Goal: Use online tool/utility

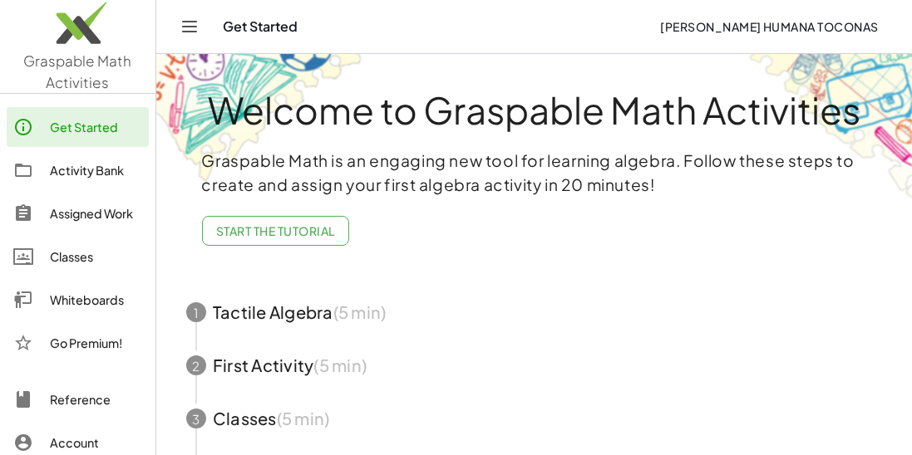
click at [57, 296] on div "Whiteboards" at bounding box center [96, 300] width 92 height 20
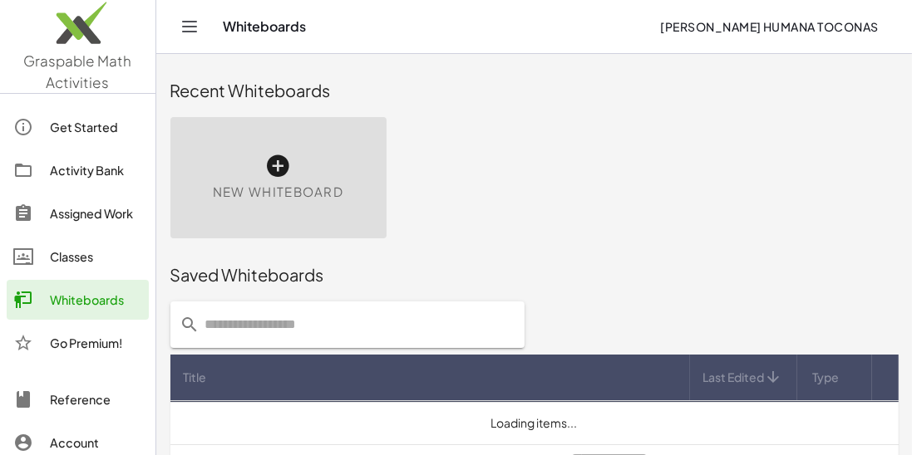
click at [267, 186] on span "New Whiteboard" at bounding box center [278, 192] width 130 height 19
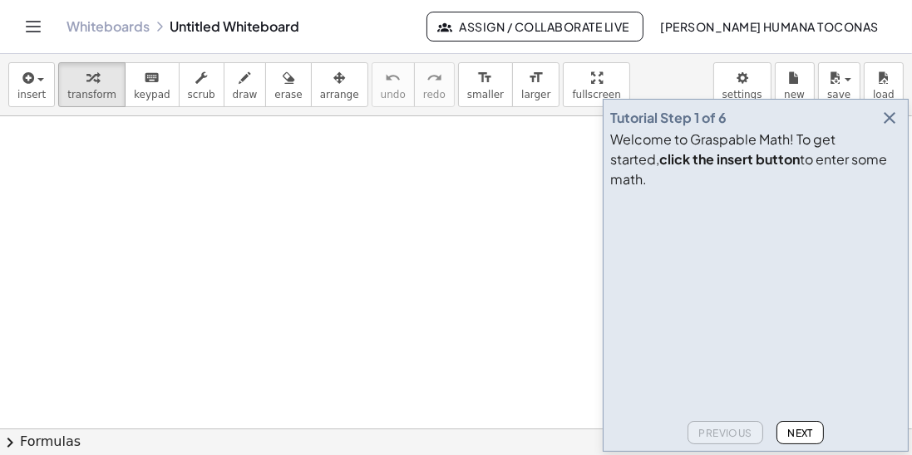
click at [897, 130] on button "button" at bounding box center [889, 117] width 23 height 23
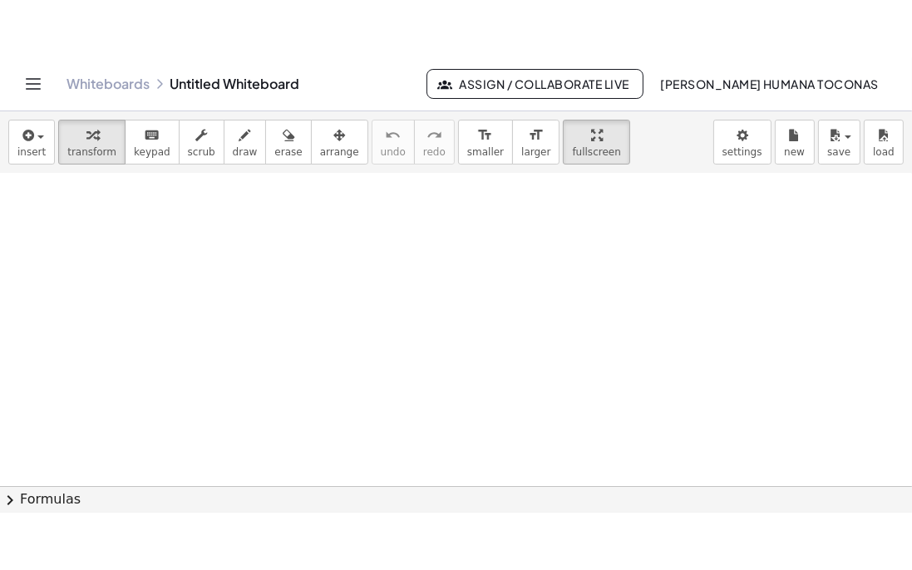
scroll to position [104, 0]
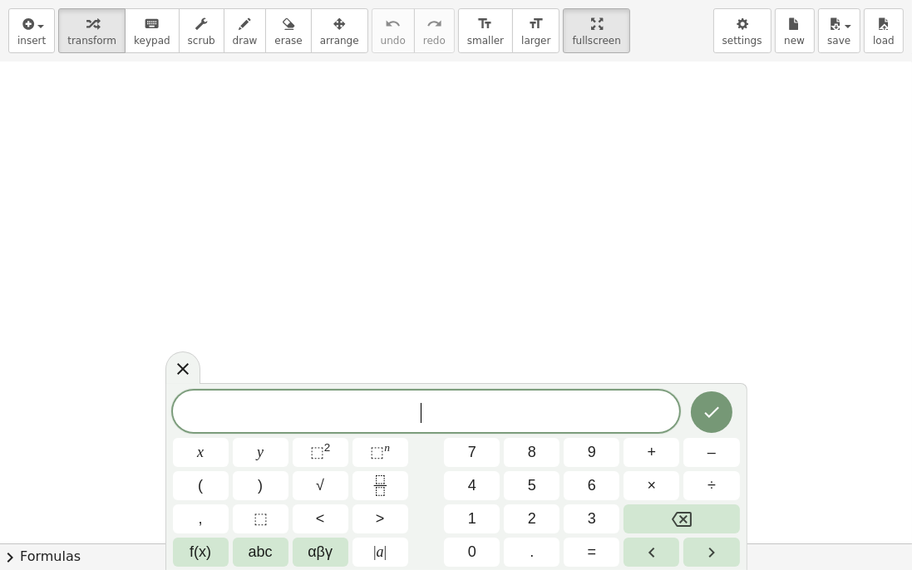
click at [183, 359] on icon at bounding box center [183, 369] width 20 height 20
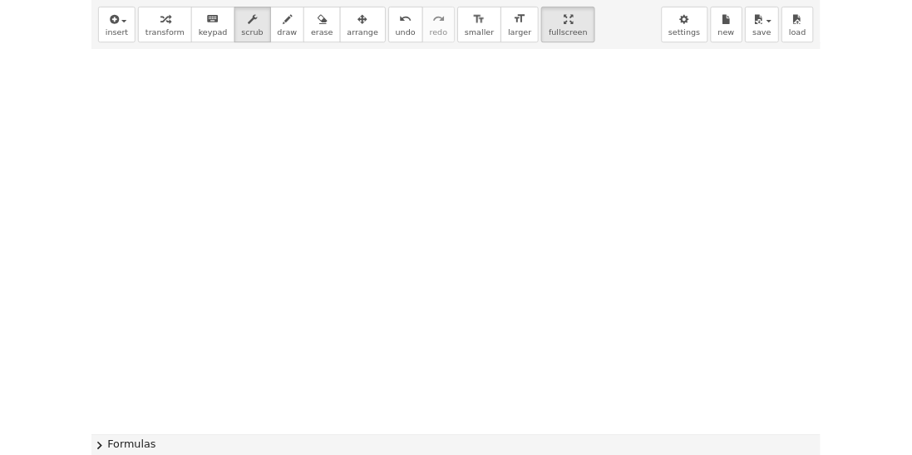
scroll to position [994, 0]
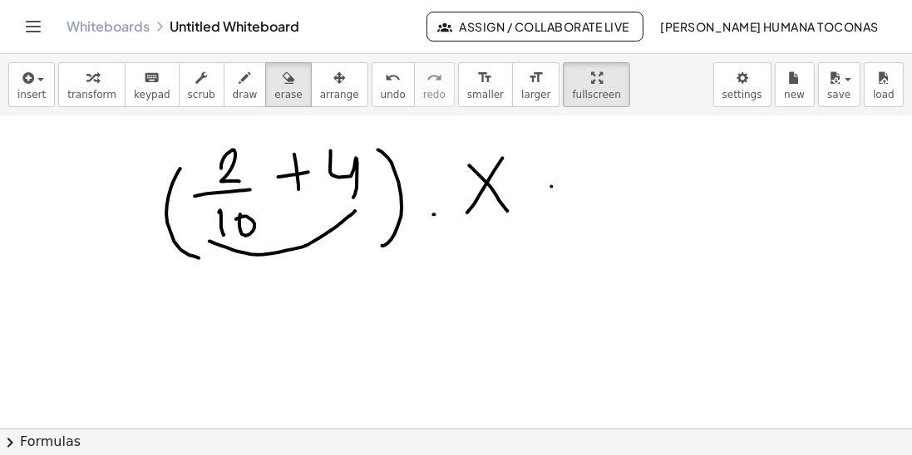
click at [228, 107] on div "insert select one: Math Expression Function Text Youtube Video Graphing Geometr…" at bounding box center [456, 85] width 912 height 62
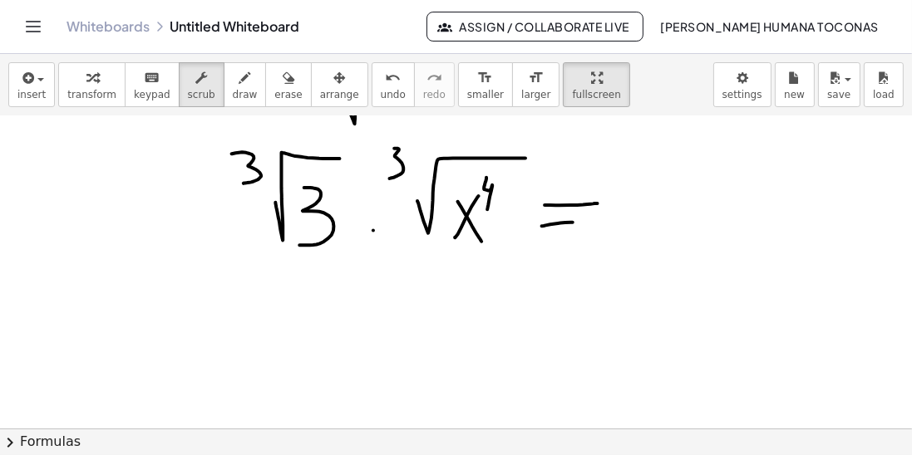
scroll to position [2008, 0]
